Goal: Task Accomplishment & Management: Manage account settings

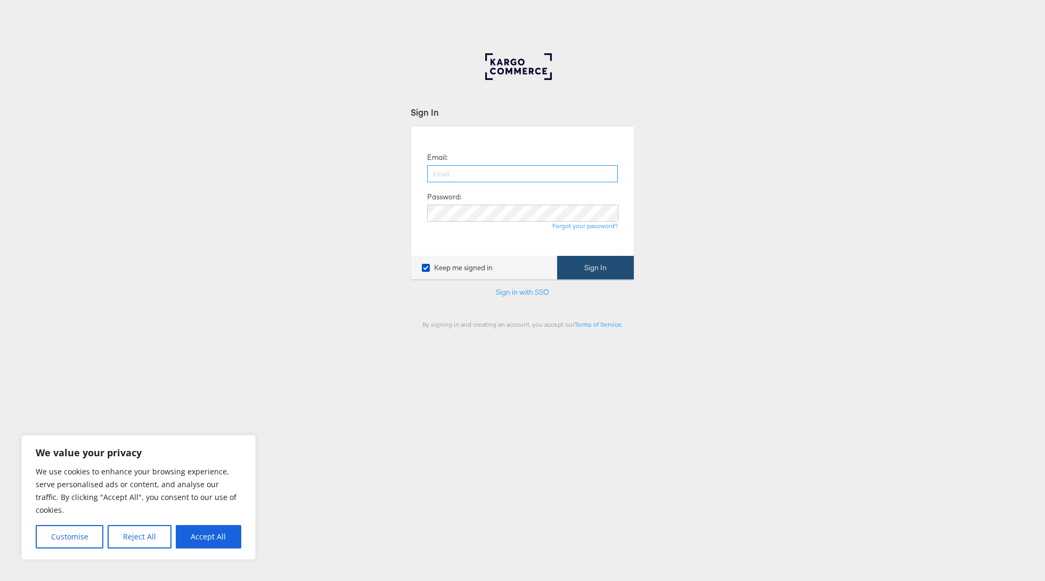
type input "[EMAIL_ADDRESS][DOMAIN_NAME]"
click at [602, 261] on button "Sign In" at bounding box center [595, 268] width 77 height 24
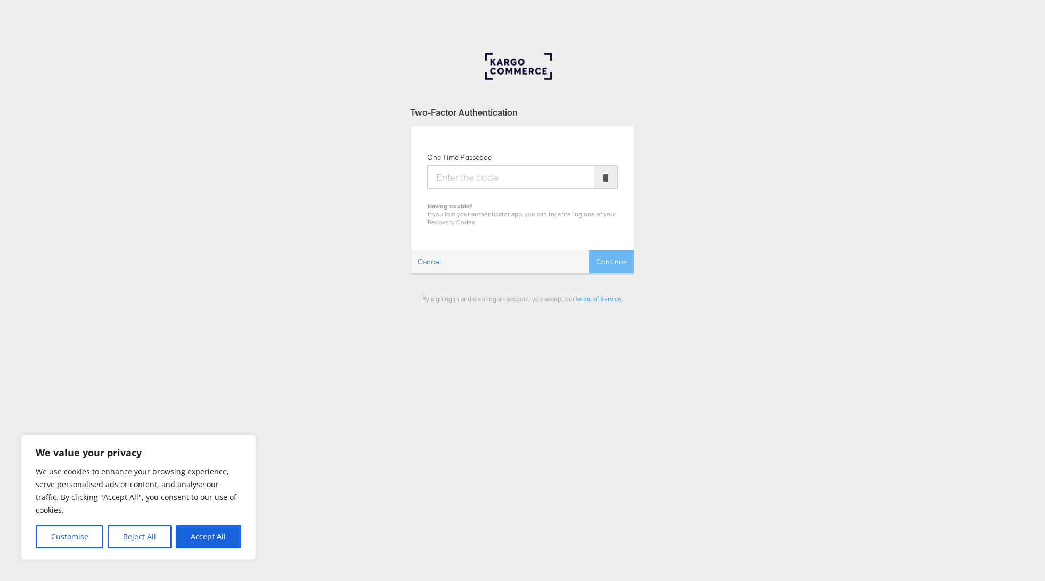
click at [483, 179] on input "One Time Passcode" at bounding box center [510, 176] width 167 height 23
type input "833617"
click at [621, 269] on button "Continue" at bounding box center [611, 262] width 45 height 24
